Goal: Transaction & Acquisition: Purchase product/service

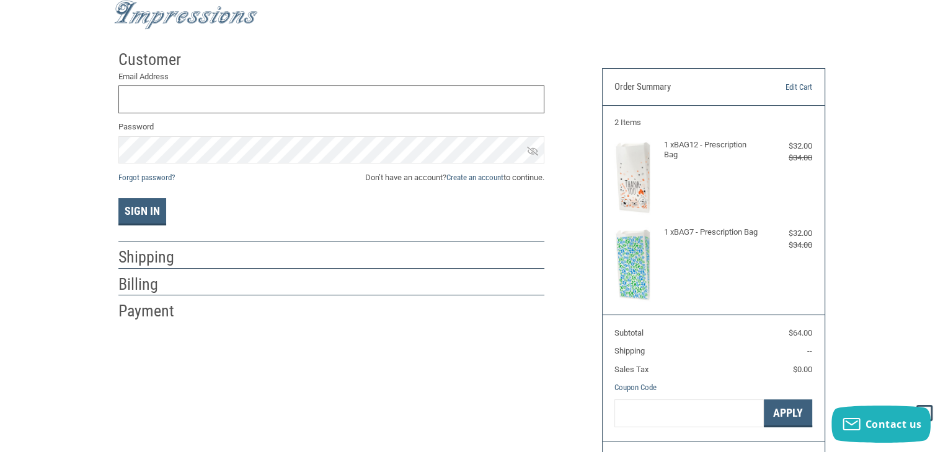
scroll to position [30, 0]
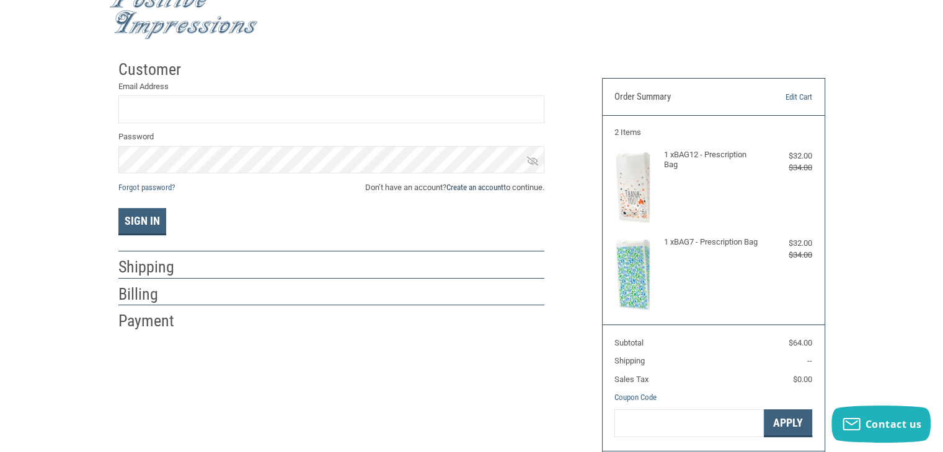
click at [475, 190] on link "Create an account" at bounding box center [474, 187] width 57 height 9
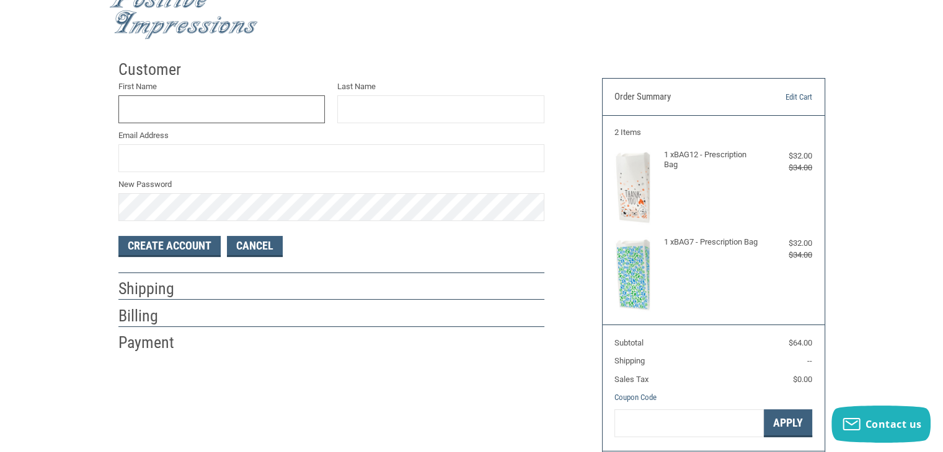
click at [260, 110] on input "First Name" at bounding box center [221, 109] width 207 height 28
click at [260, 110] on input "[PERSON_NAME]" at bounding box center [221, 109] width 207 height 28
type input "E"
type input "D"
click at [260, 110] on input "E" at bounding box center [221, 109] width 207 height 28
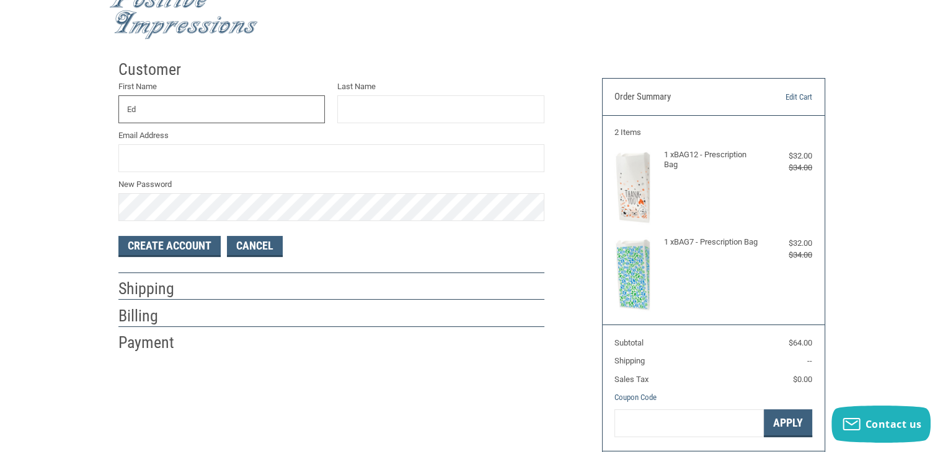
click at [260, 110] on input "Ed" at bounding box center [221, 109] width 207 height 28
type input "[PERSON_NAME]"
click at [347, 102] on input "Last Name" at bounding box center [440, 109] width 207 height 28
type input "[PERSON_NAME]"
click at [285, 160] on input "Email Address" at bounding box center [331, 158] width 426 height 28
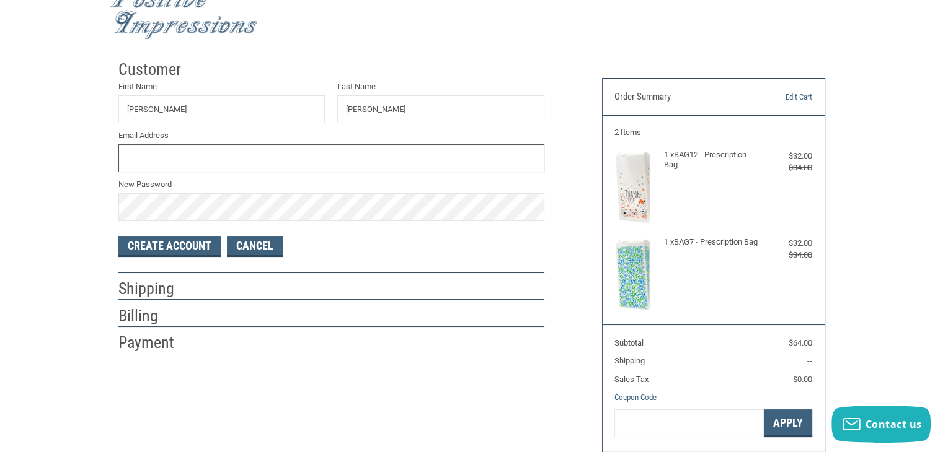
type input "[PERSON_NAME][EMAIL_ADDRESS][DOMAIN_NAME]"
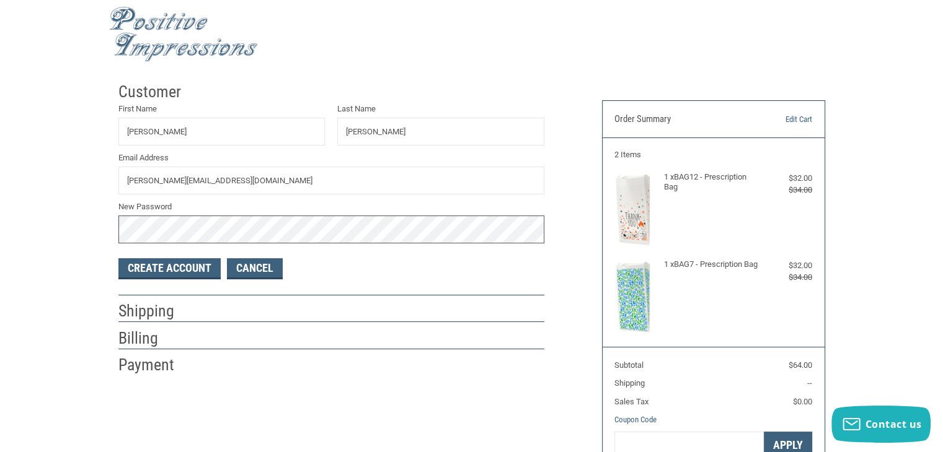
scroll to position [7, 0]
click at [146, 273] on button "Create Account" at bounding box center [169, 269] width 102 height 21
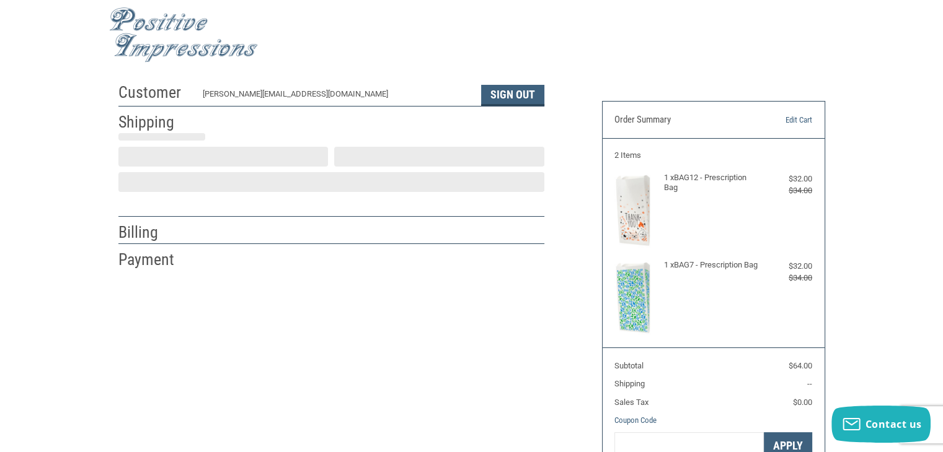
select select "US"
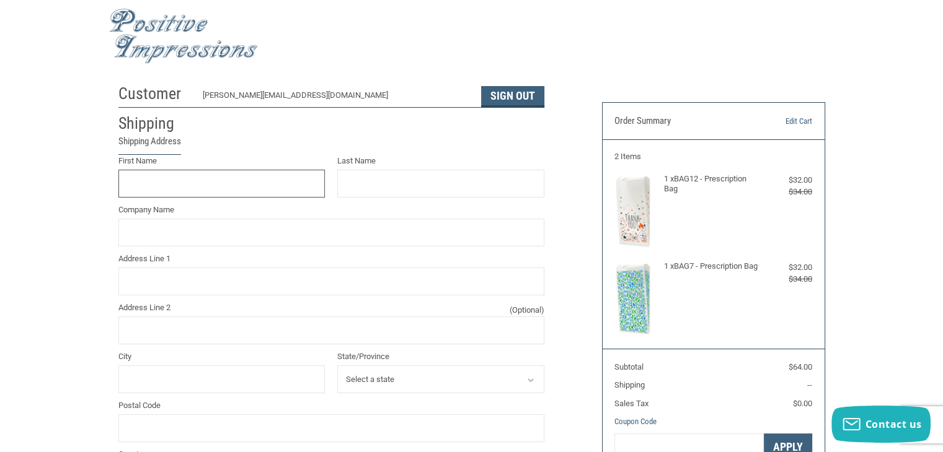
scroll to position [5, 0]
type input "STRAY"
type input "PAWS"
type input "S"
click at [148, 291] on input "Address Line 1" at bounding box center [331, 282] width 426 height 28
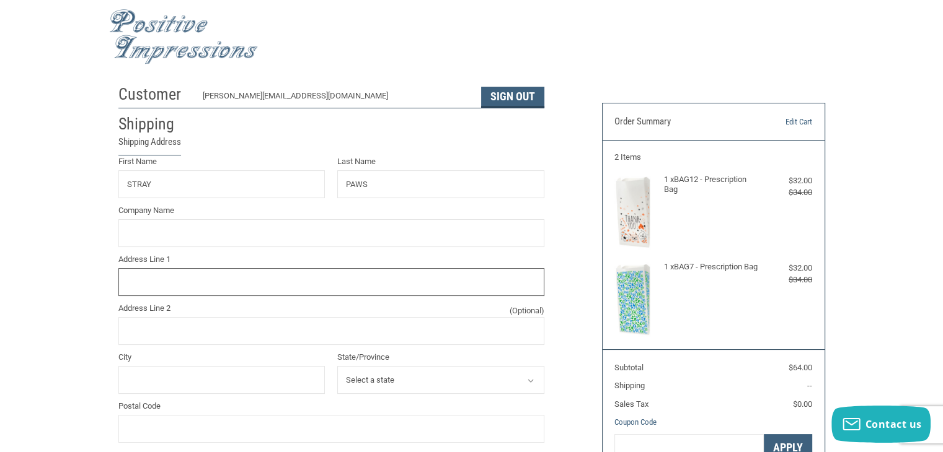
type input "[STREET_ADDRESS]"
type input "Stray Paws Animal Haven"
type input "[GEOGRAPHIC_DATA]"
select select "CA"
type input "91733"
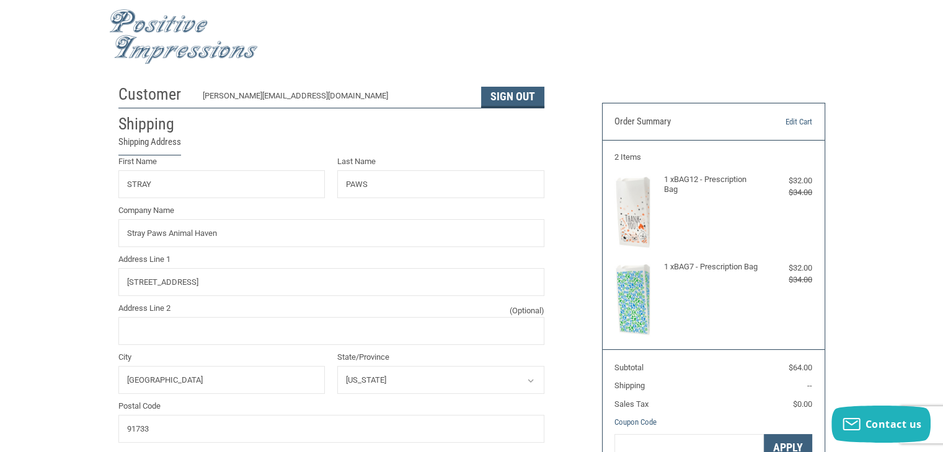
type input "4246341342"
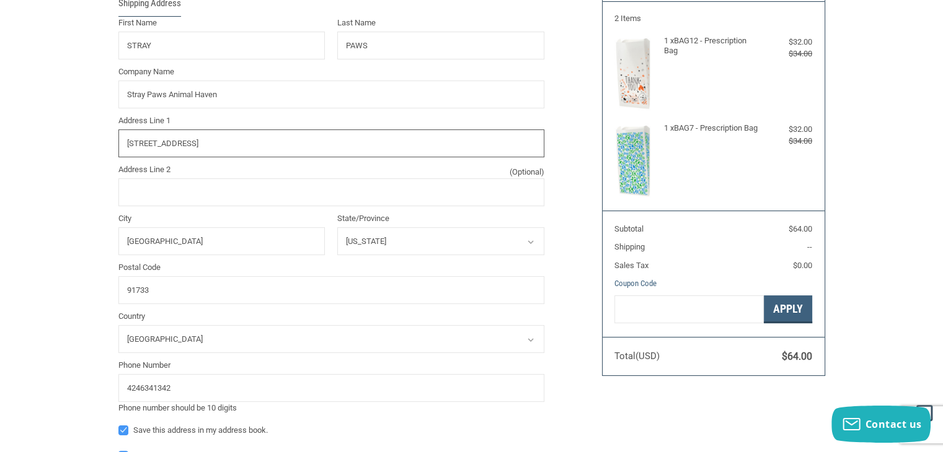
scroll to position [146, 0]
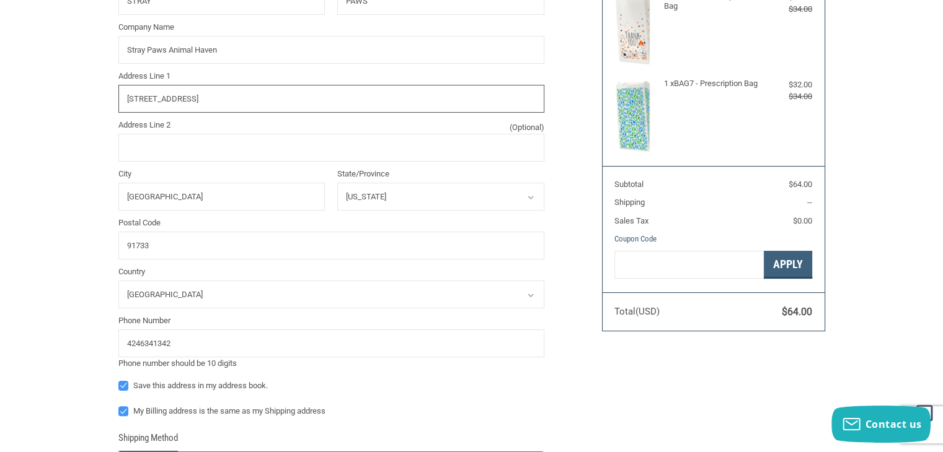
radio input "true"
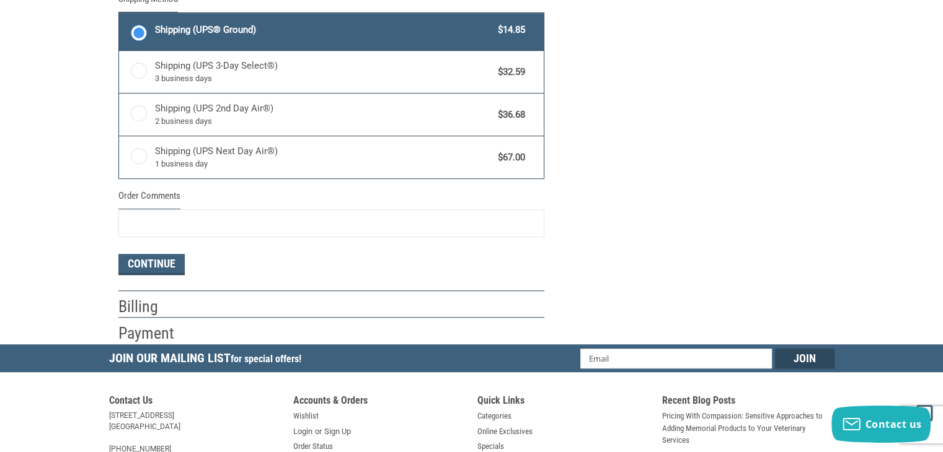
scroll to position [651, 0]
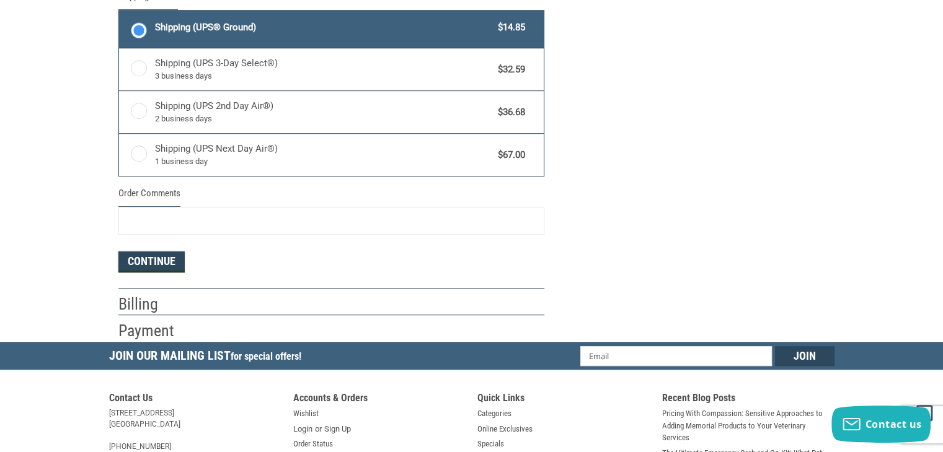
click at [147, 259] on button "Continue" at bounding box center [151, 262] width 66 height 21
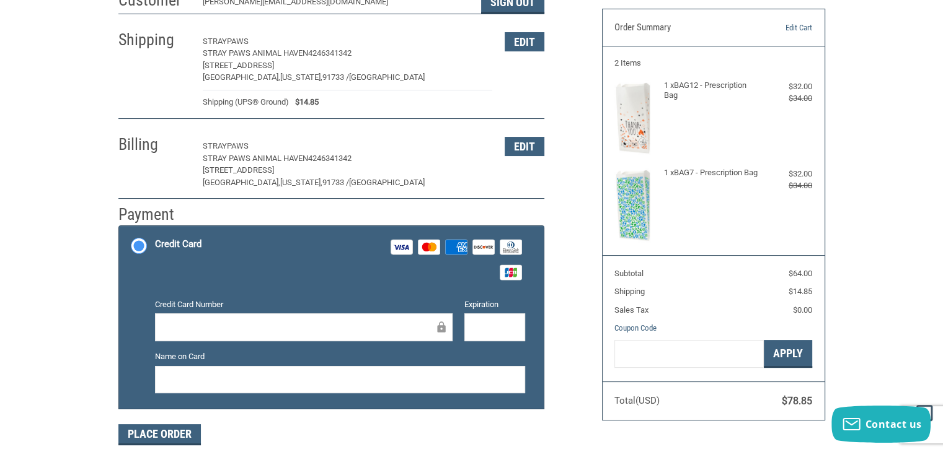
scroll to position [93, 0]
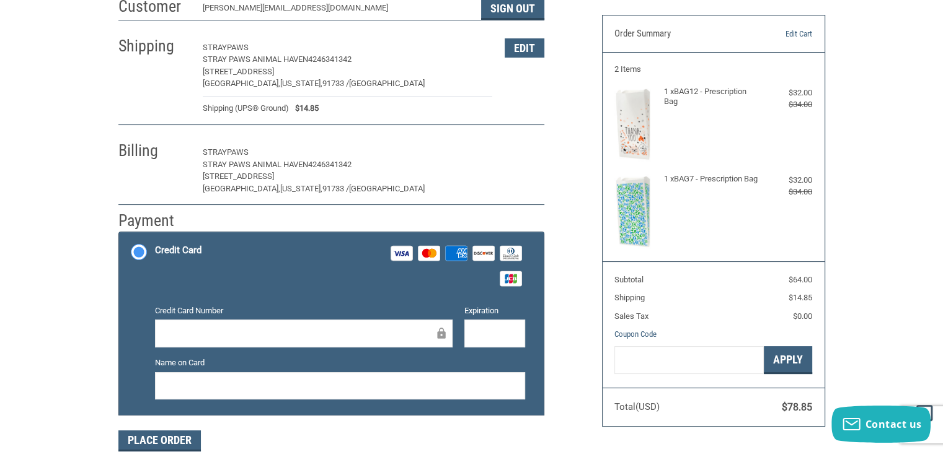
click at [530, 161] on button "Edit" at bounding box center [524, 152] width 40 height 19
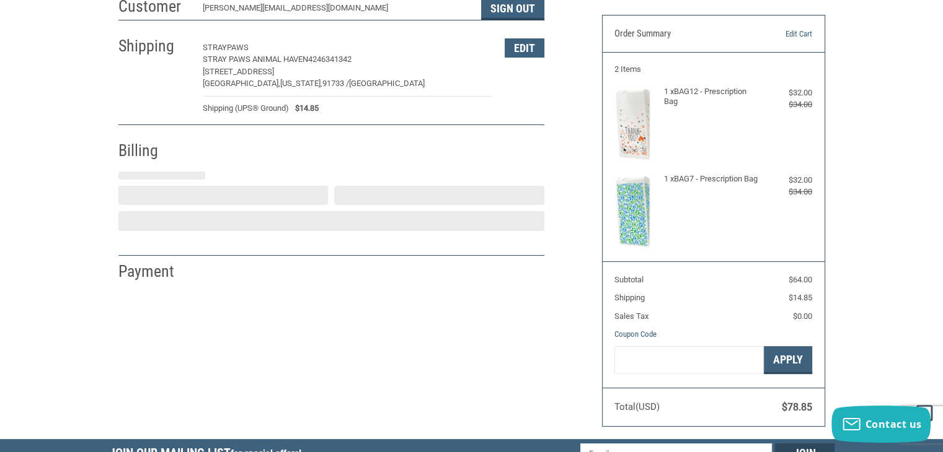
select select "CA"
select select "US"
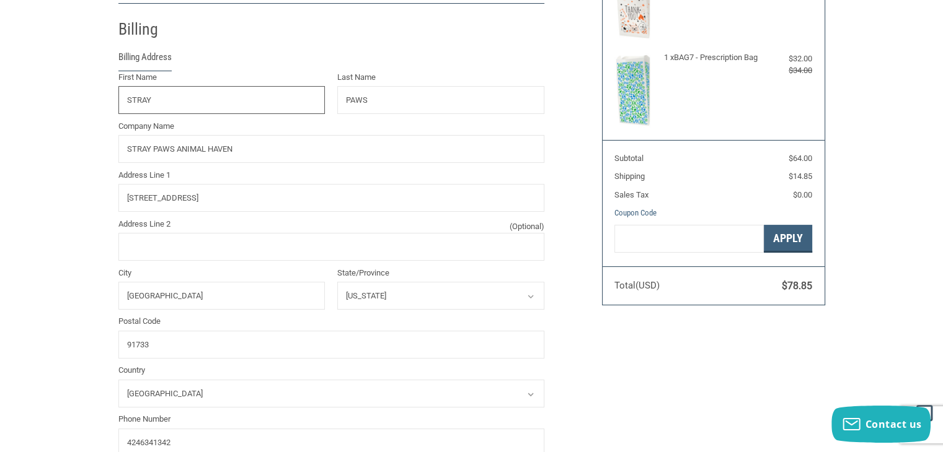
scroll to position [218, 0]
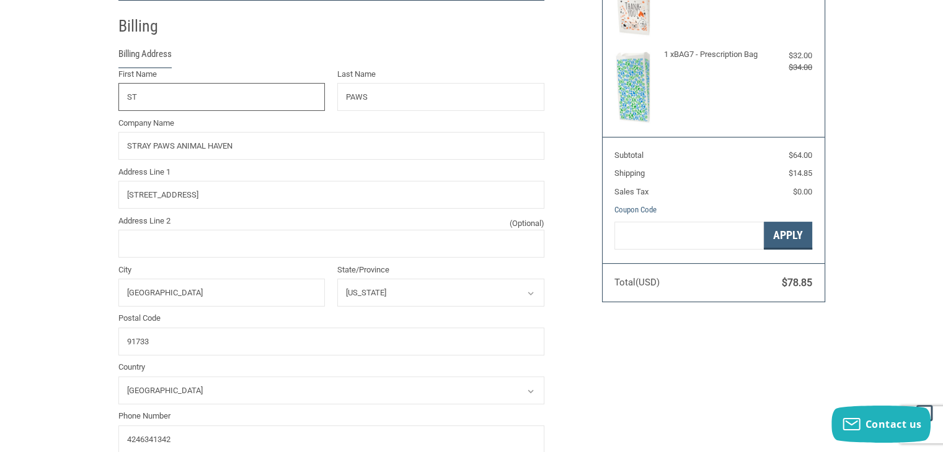
type input "S"
type input "[PERSON_NAME]"
click at [373, 89] on input "PAWS" at bounding box center [440, 97] width 207 height 28
type input "FOOTLICK"
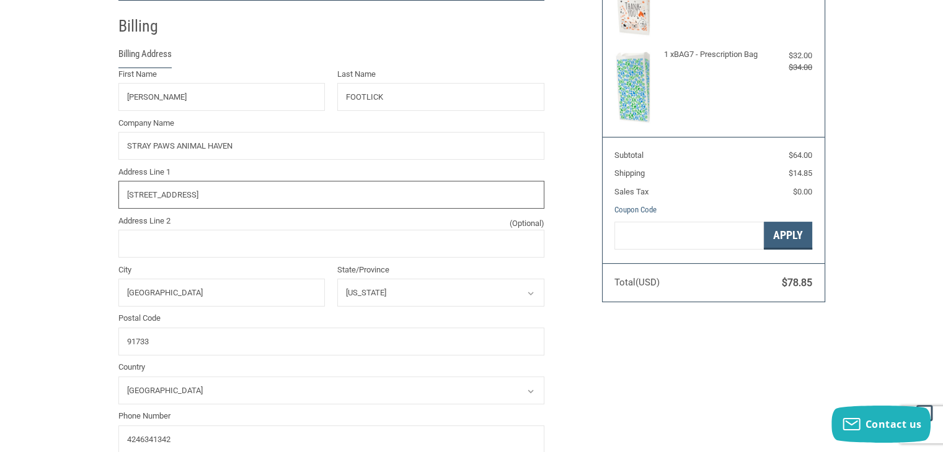
click at [260, 205] on input "[STREET_ADDRESS]" at bounding box center [331, 195] width 426 height 28
click at [260, 205] on input "Address Line 1" at bounding box center [331, 195] width 426 height 28
type input "[STREET_ADDRESS][PERSON_NAME]"
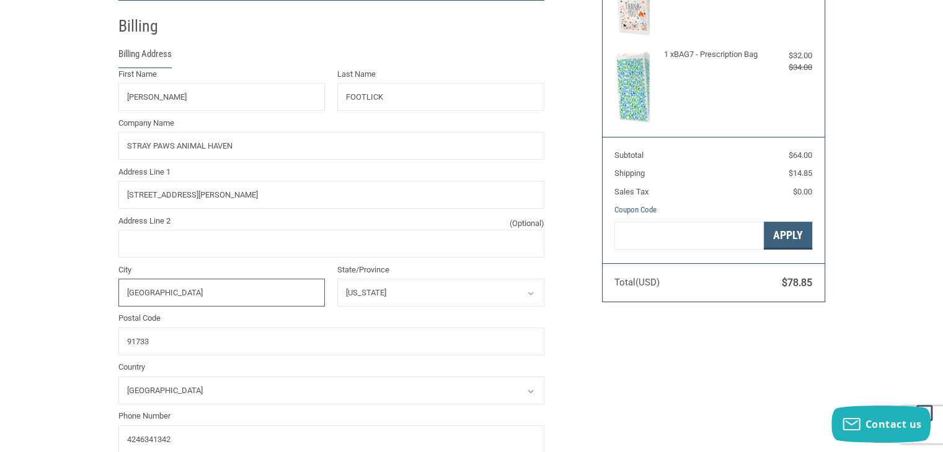
click at [260, 301] on input "[GEOGRAPHIC_DATA]" at bounding box center [221, 293] width 207 height 28
type input "S"
type input "[GEOGRAPHIC_DATA]"
click at [227, 337] on input "91733" at bounding box center [331, 342] width 426 height 28
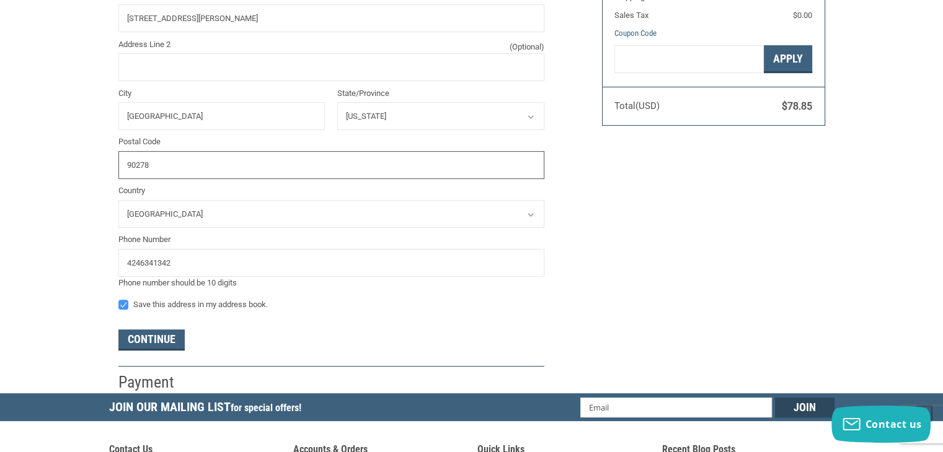
scroll to position [397, 0]
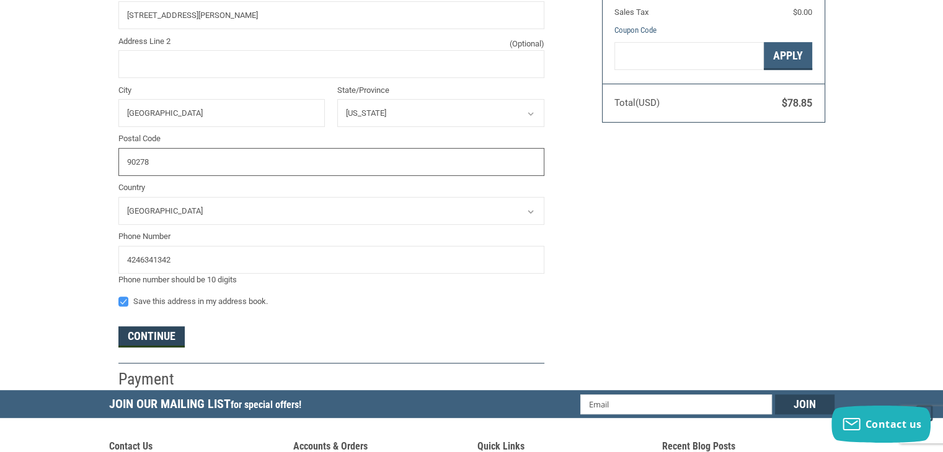
type input "90278"
click at [154, 330] on button "Continue" at bounding box center [151, 337] width 66 height 21
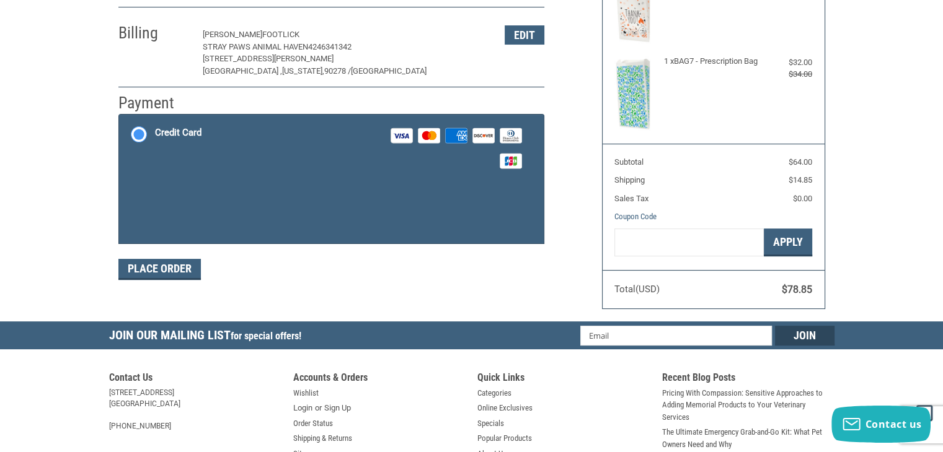
scroll to position [207, 0]
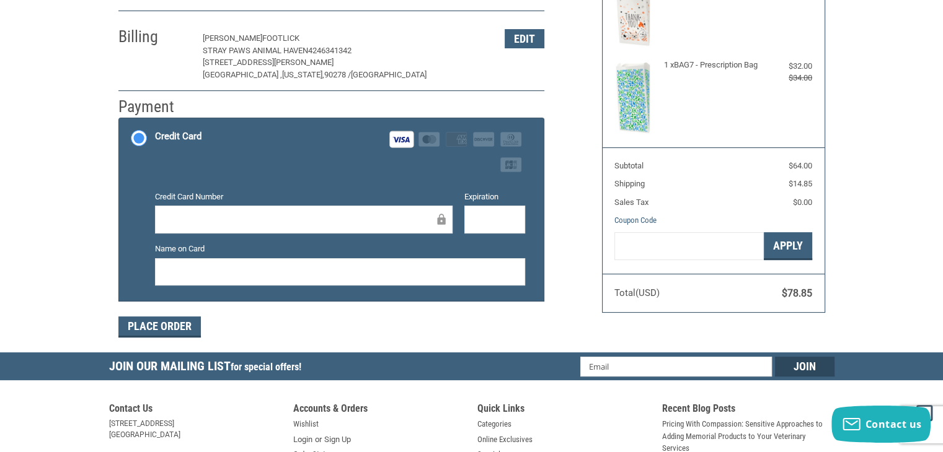
click at [438, 262] on div at bounding box center [340, 272] width 370 height 28
click at [181, 322] on button "Place Order" at bounding box center [159, 327] width 82 height 21
